Goal: Find specific page/section: Find specific page/section

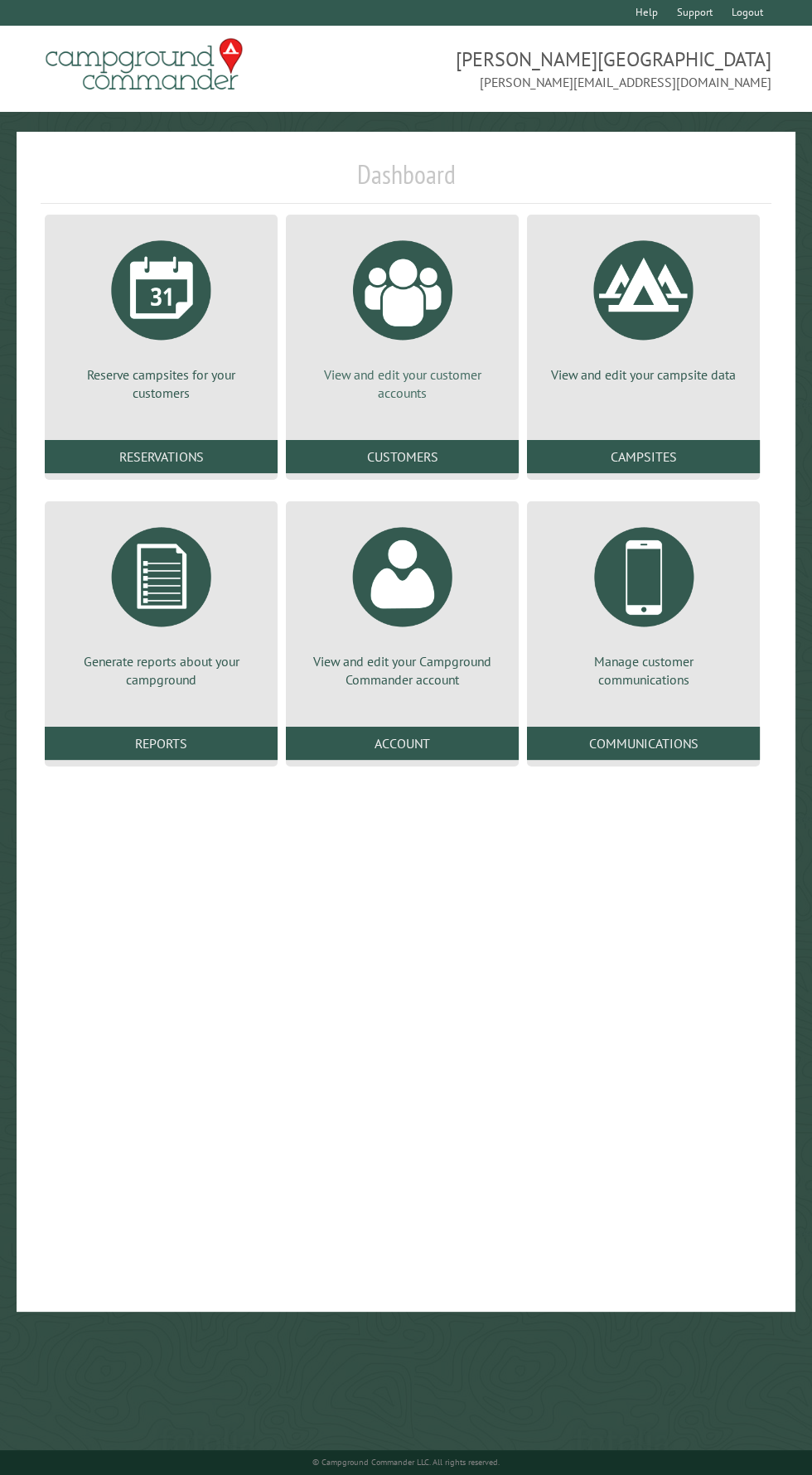
click at [405, 304] on div at bounding box center [403, 290] width 124 height 124
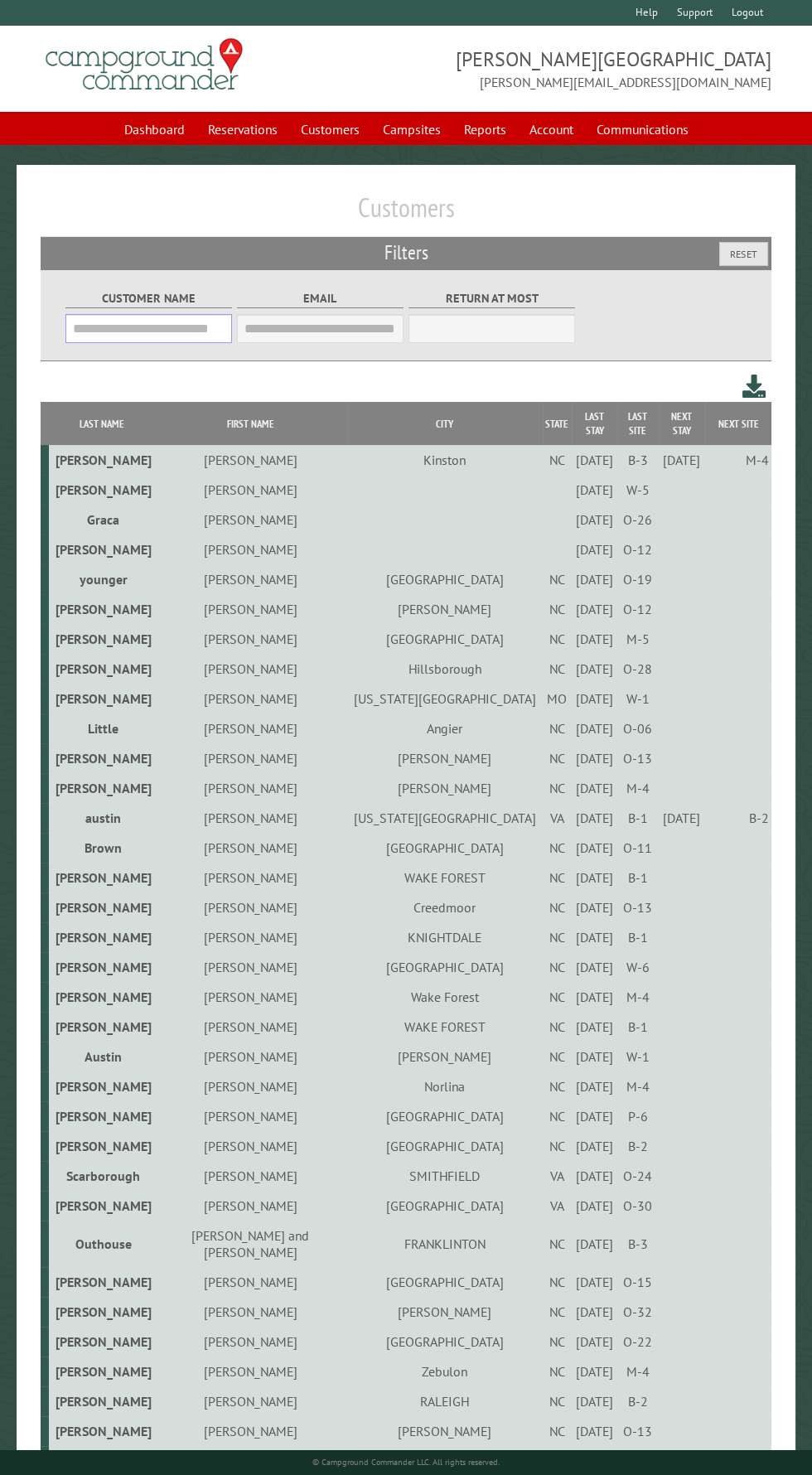
click at [162, 321] on input "Customer Name" at bounding box center [149, 328] width 166 height 29
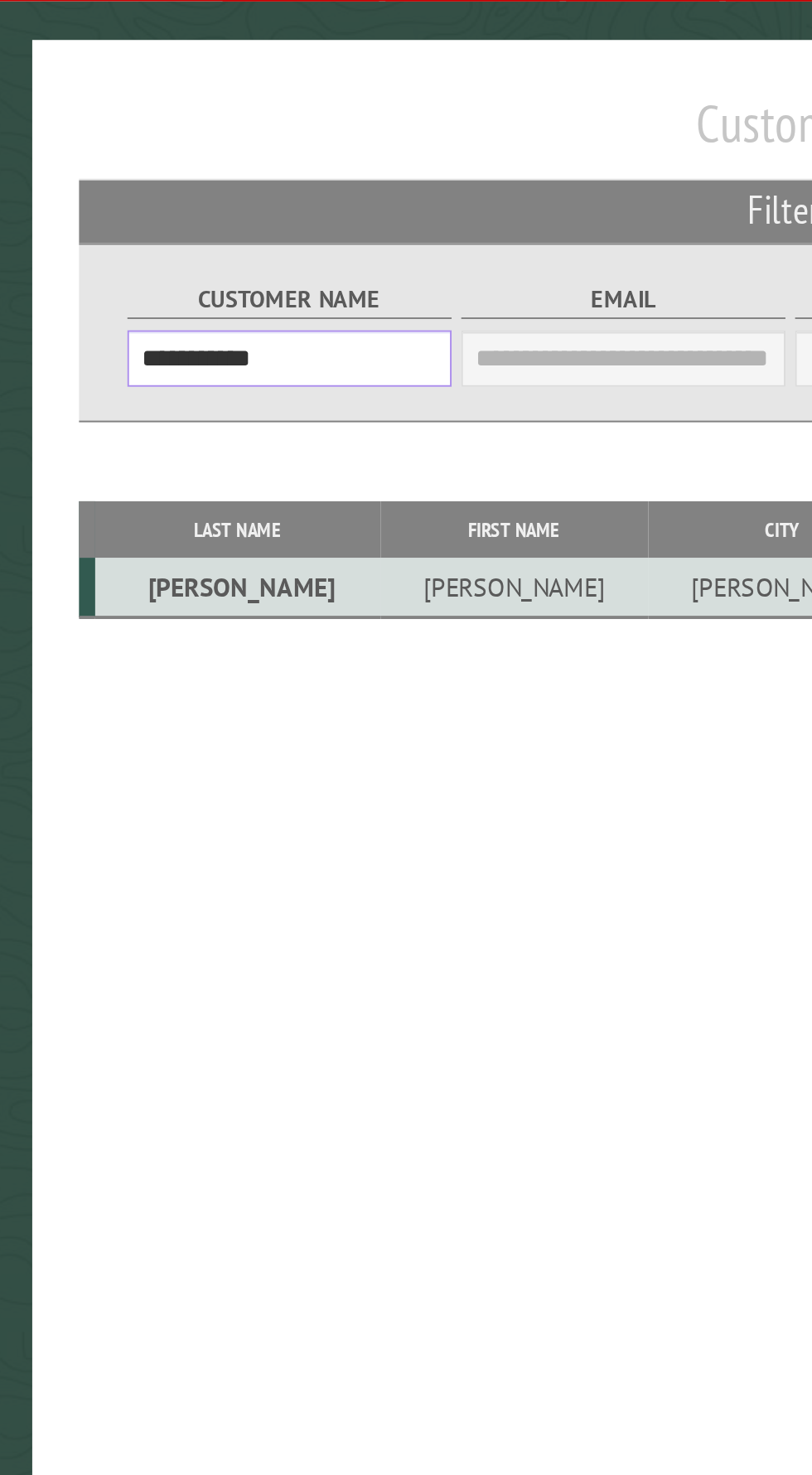
type input "**********"
click at [107, 449] on td "[PERSON_NAME]" at bounding box center [122, 446] width 146 height 31
